Goal: Information Seeking & Learning: Check status

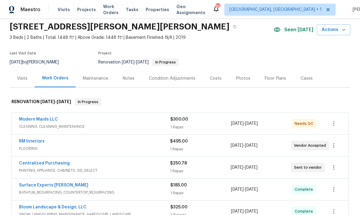
scroll to position [22, 0]
click at [57, 163] on link "Centralized Purchasing" at bounding box center [44, 163] width 51 height 4
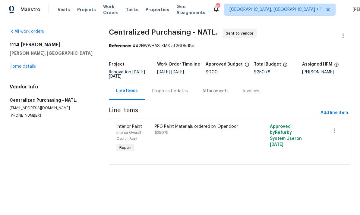
click at [177, 133] on div "PPG Paint Materials ordered by Opendoor $250.78" at bounding box center [201, 130] width 92 height 12
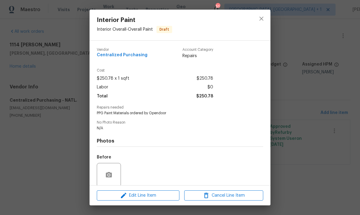
click at [306, 86] on div "Interior Paint Interior Overall - Overall Paint Draft Vendor Centralized Purcha…" at bounding box center [180, 107] width 360 height 215
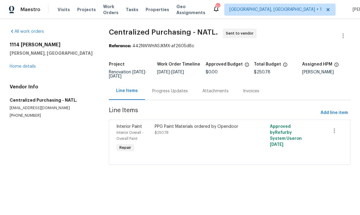
click at [24, 67] on link "Home details" at bounding box center [23, 66] width 26 height 4
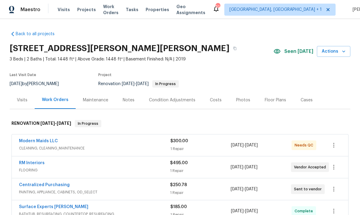
click at [36, 163] on link "RM Interiors" at bounding box center [32, 163] width 26 height 4
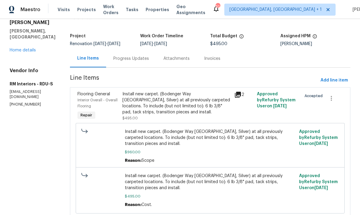
scroll to position [28, 0]
click at [23, 49] on link "Home details" at bounding box center [23, 51] width 26 height 4
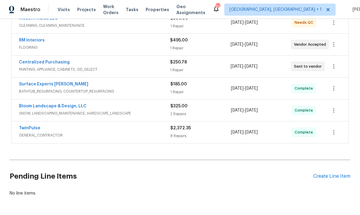
scroll to position [122, 0]
